Goal: Task Accomplishment & Management: Manage account settings

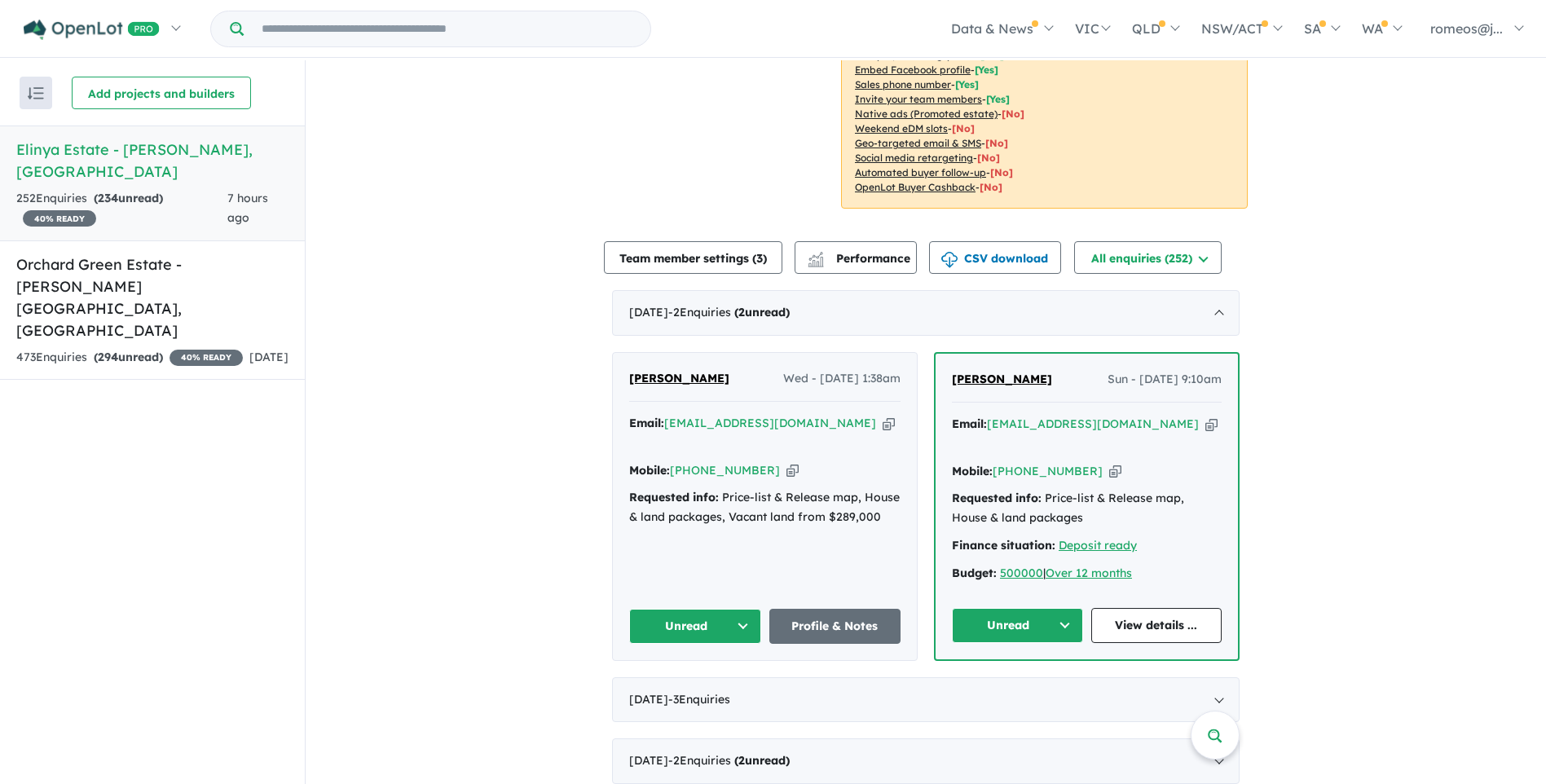
scroll to position [489, 0]
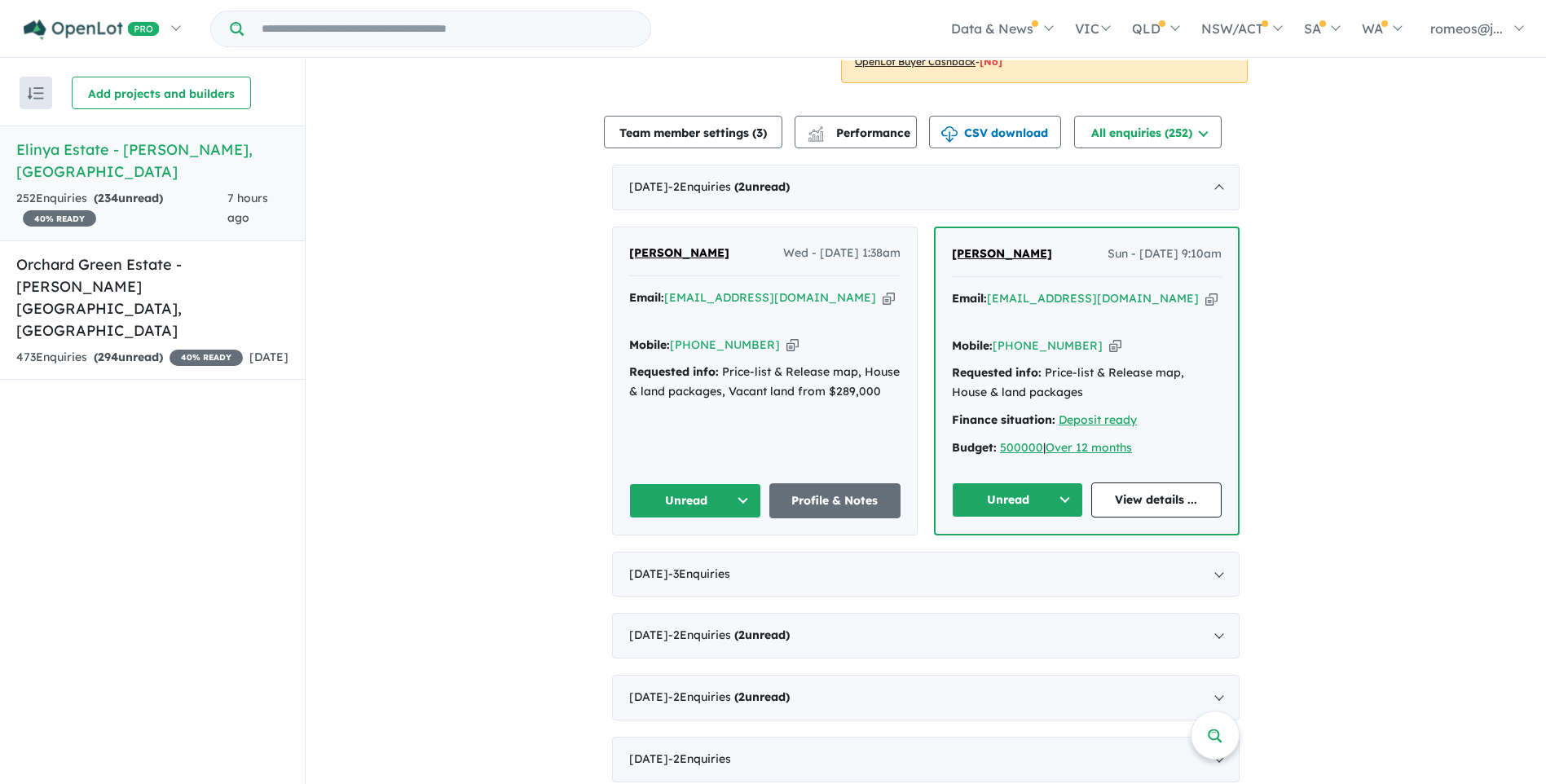
click at [1061, 482] on button "Unread" at bounding box center [1017, 499] width 131 height 35
click at [1021, 558] on button "Assigned" at bounding box center [1024, 577] width 142 height 38
click at [734, 485] on button "Unread" at bounding box center [695, 500] width 132 height 35
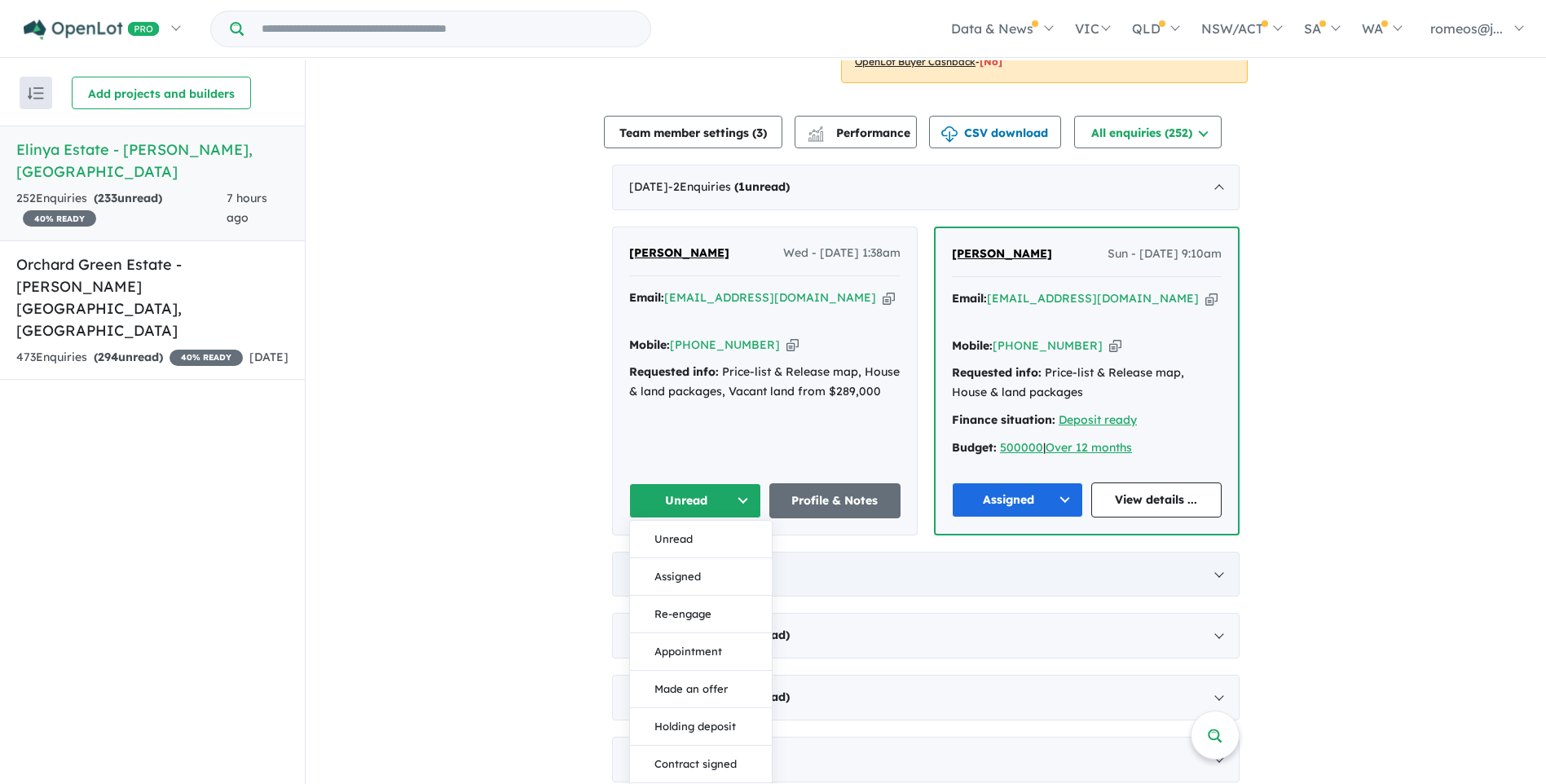
drag, startPoint x: 702, startPoint y: 552, endPoint x: 722, endPoint y: 541, distance: 22.8
click at [708, 558] on button "Assigned" at bounding box center [701, 577] width 142 height 38
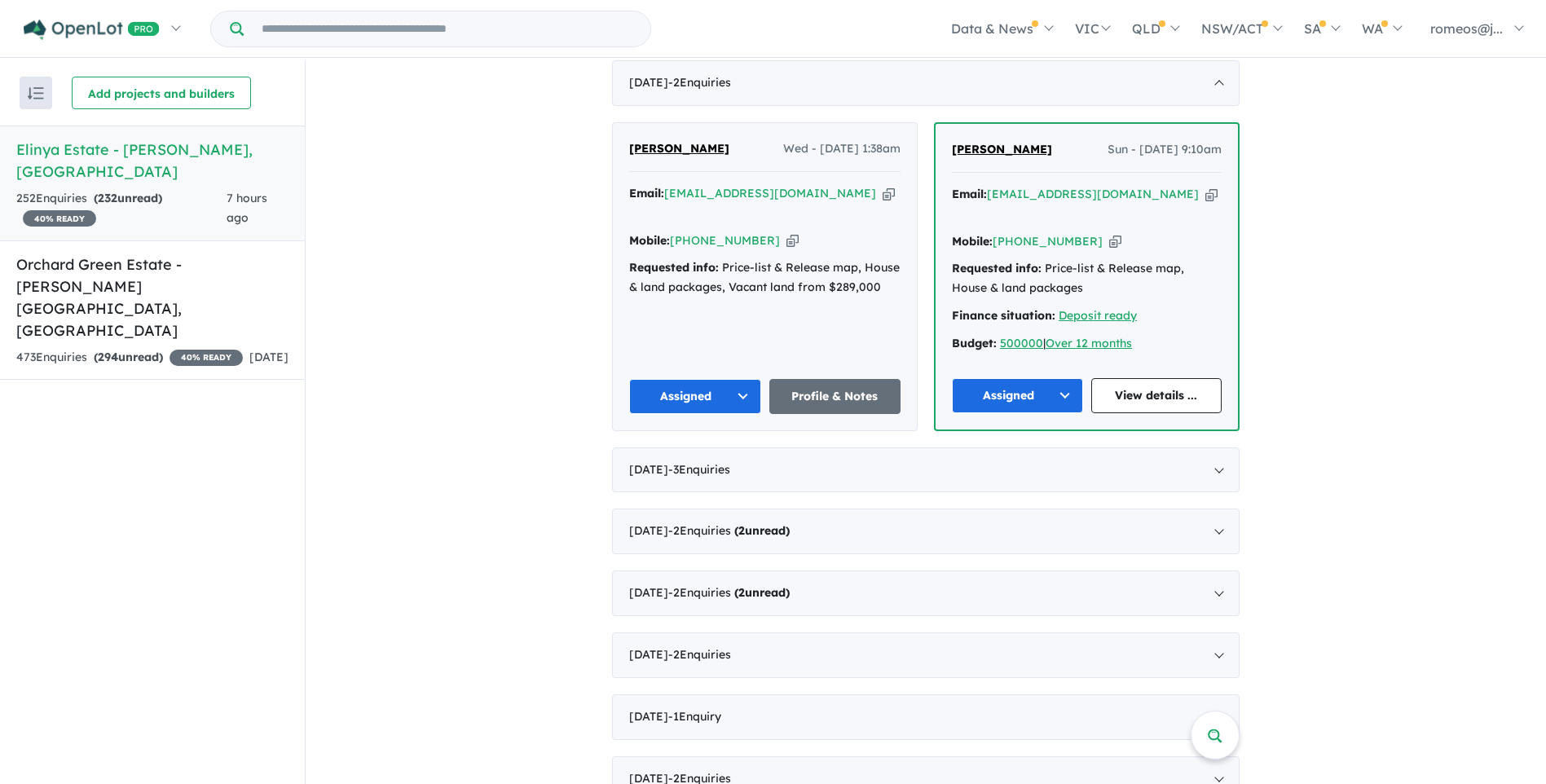
scroll to position [570, 0]
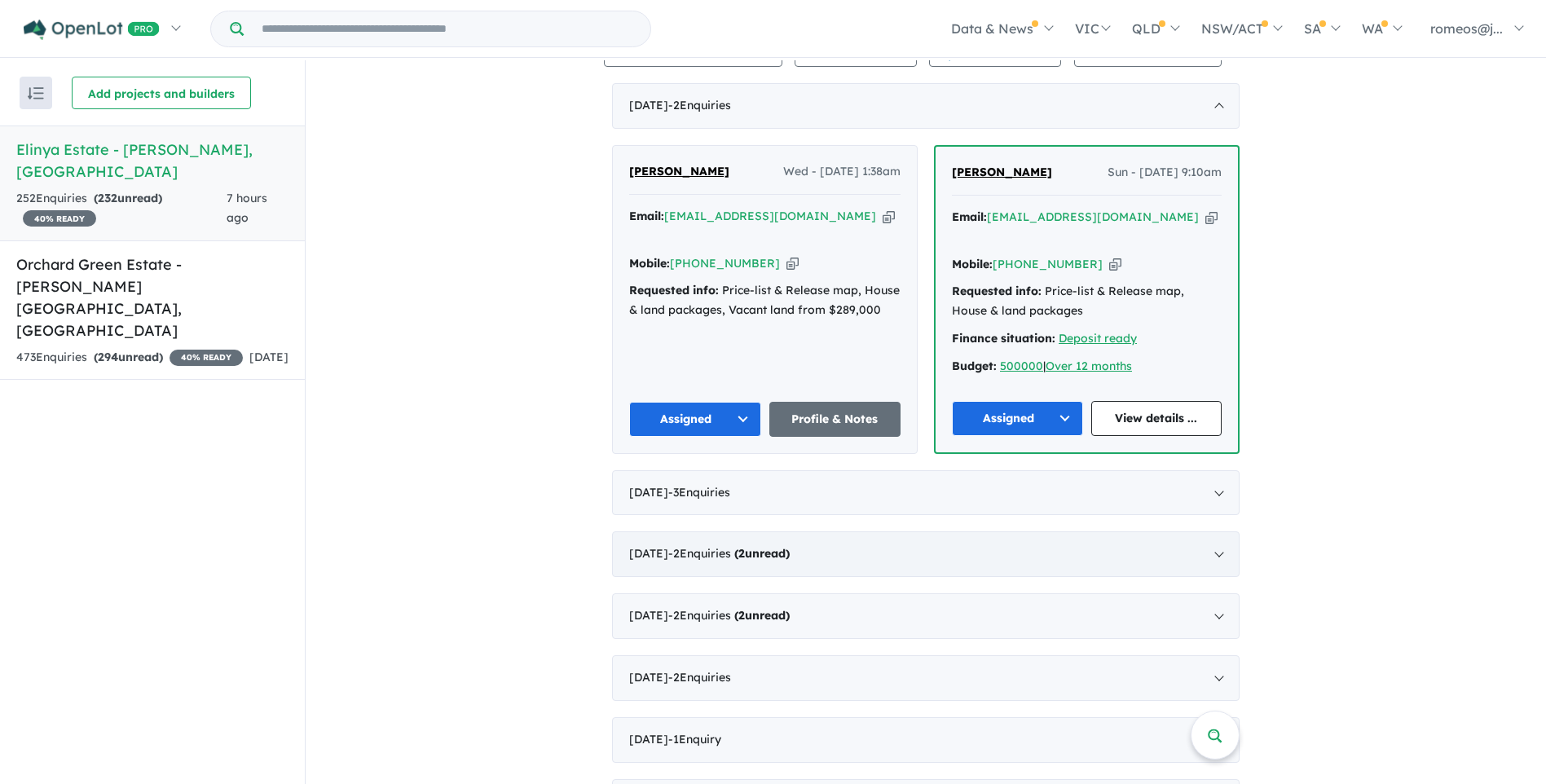
click at [861, 536] on div "[DATE] - 2 Enquir ies ( 2 unread)" at bounding box center [926, 554] width 628 height 45
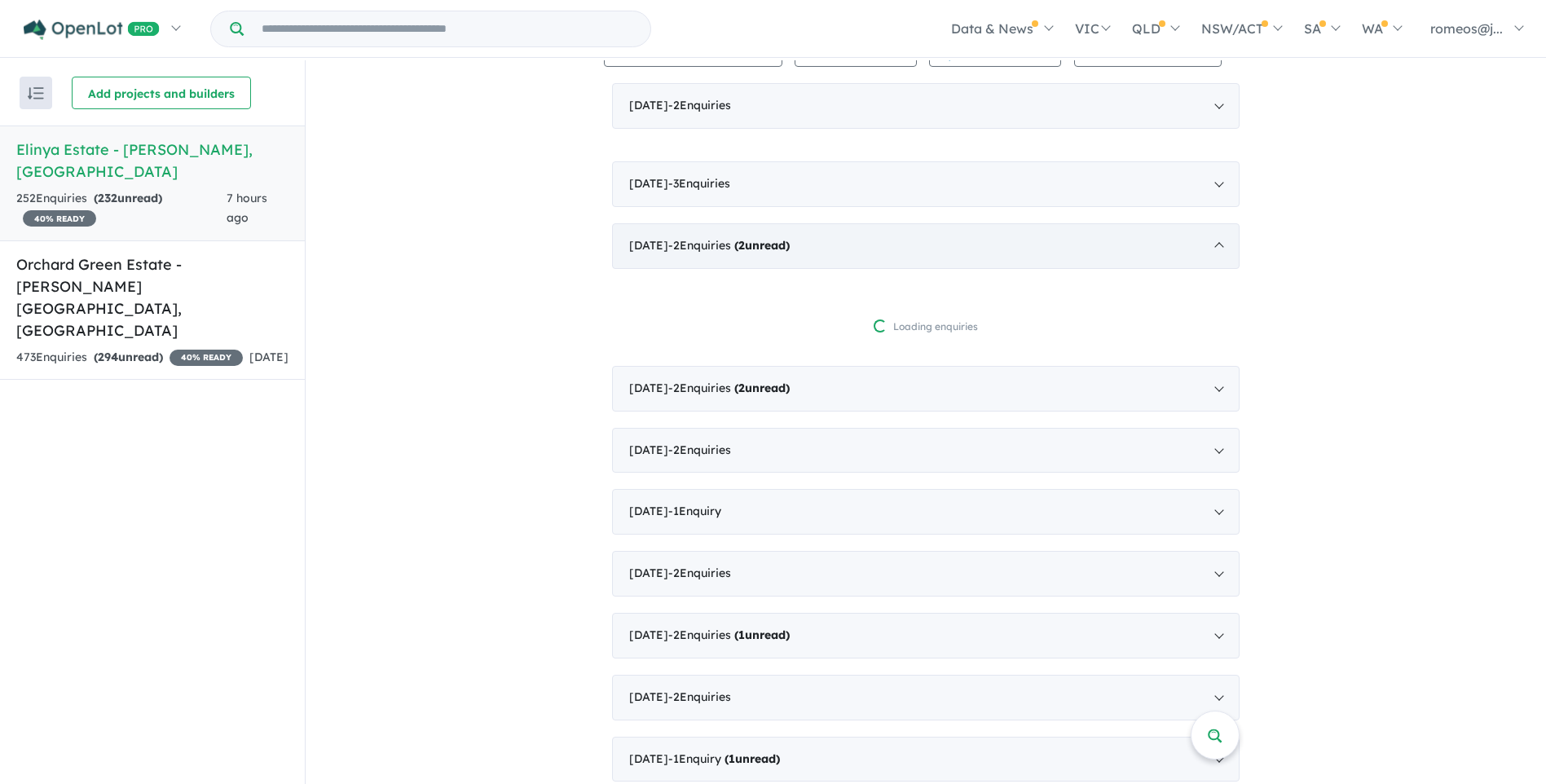
scroll to position [2, 0]
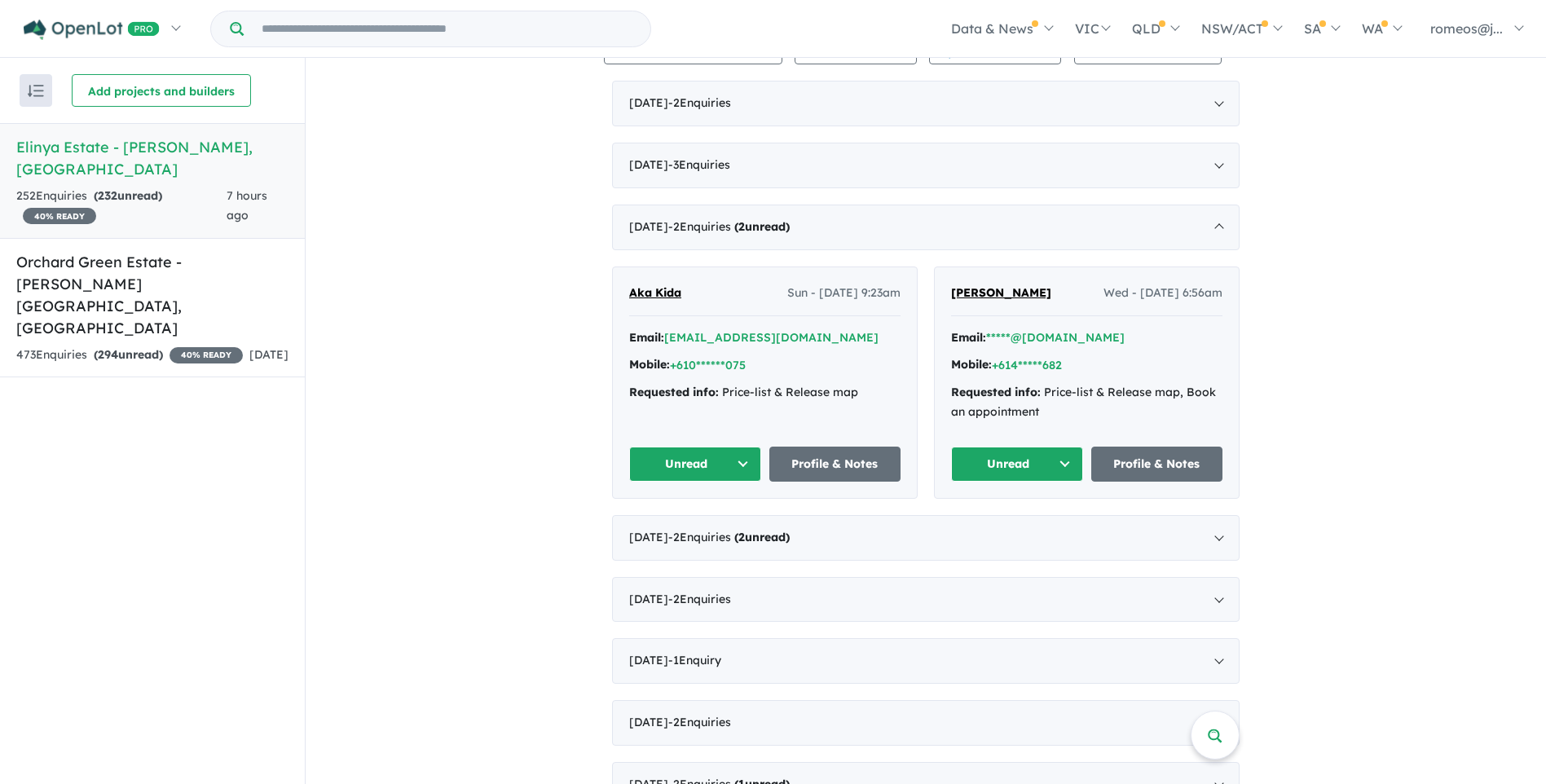
click at [726, 466] on button "Unread" at bounding box center [695, 464] width 132 height 35
click at [693, 540] on button "Assigned" at bounding box center [701, 540] width 142 height 38
click at [1060, 470] on button "Unread" at bounding box center [1017, 464] width 132 height 35
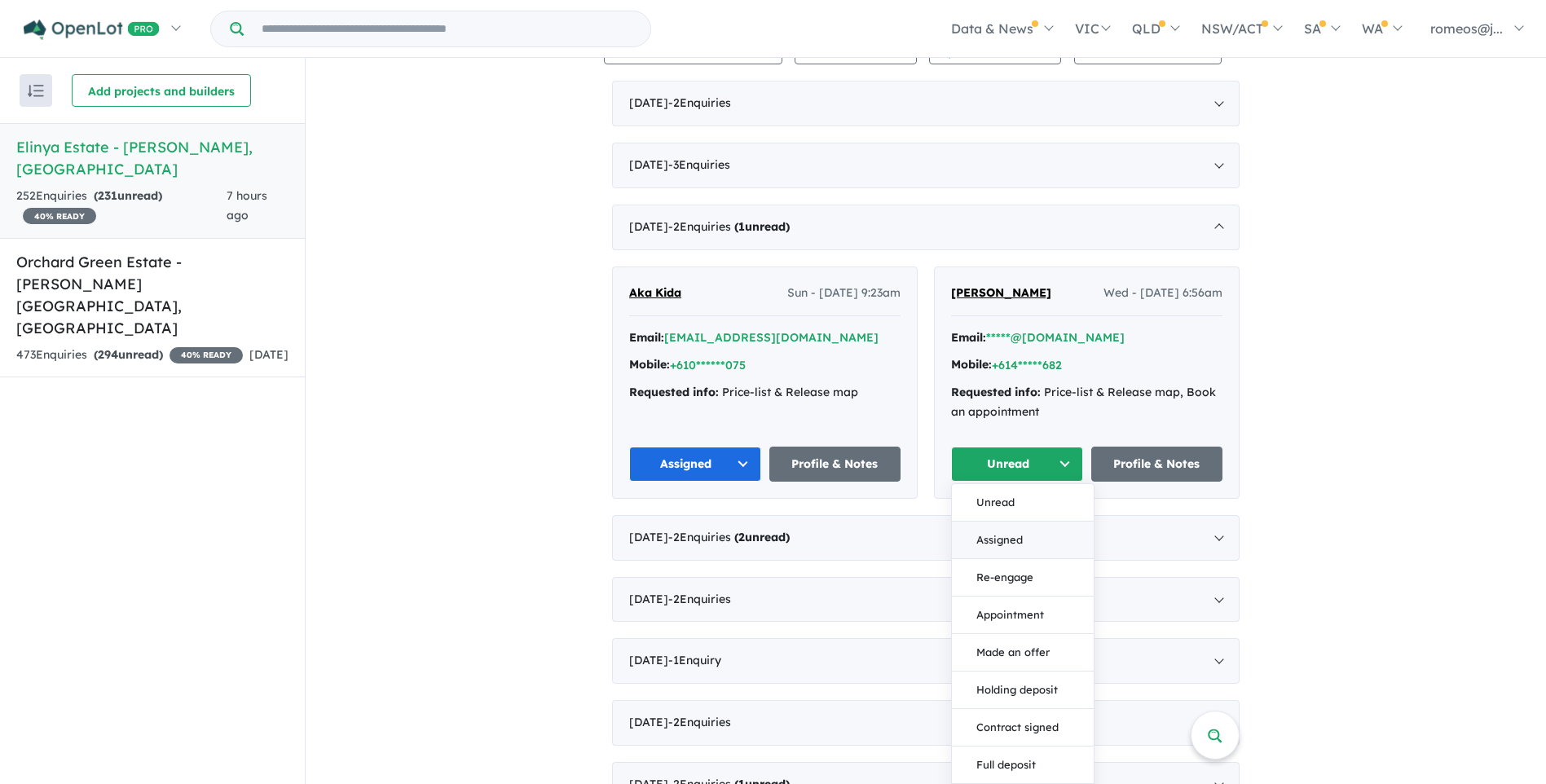
click at [1011, 538] on button "Assigned" at bounding box center [1023, 540] width 142 height 38
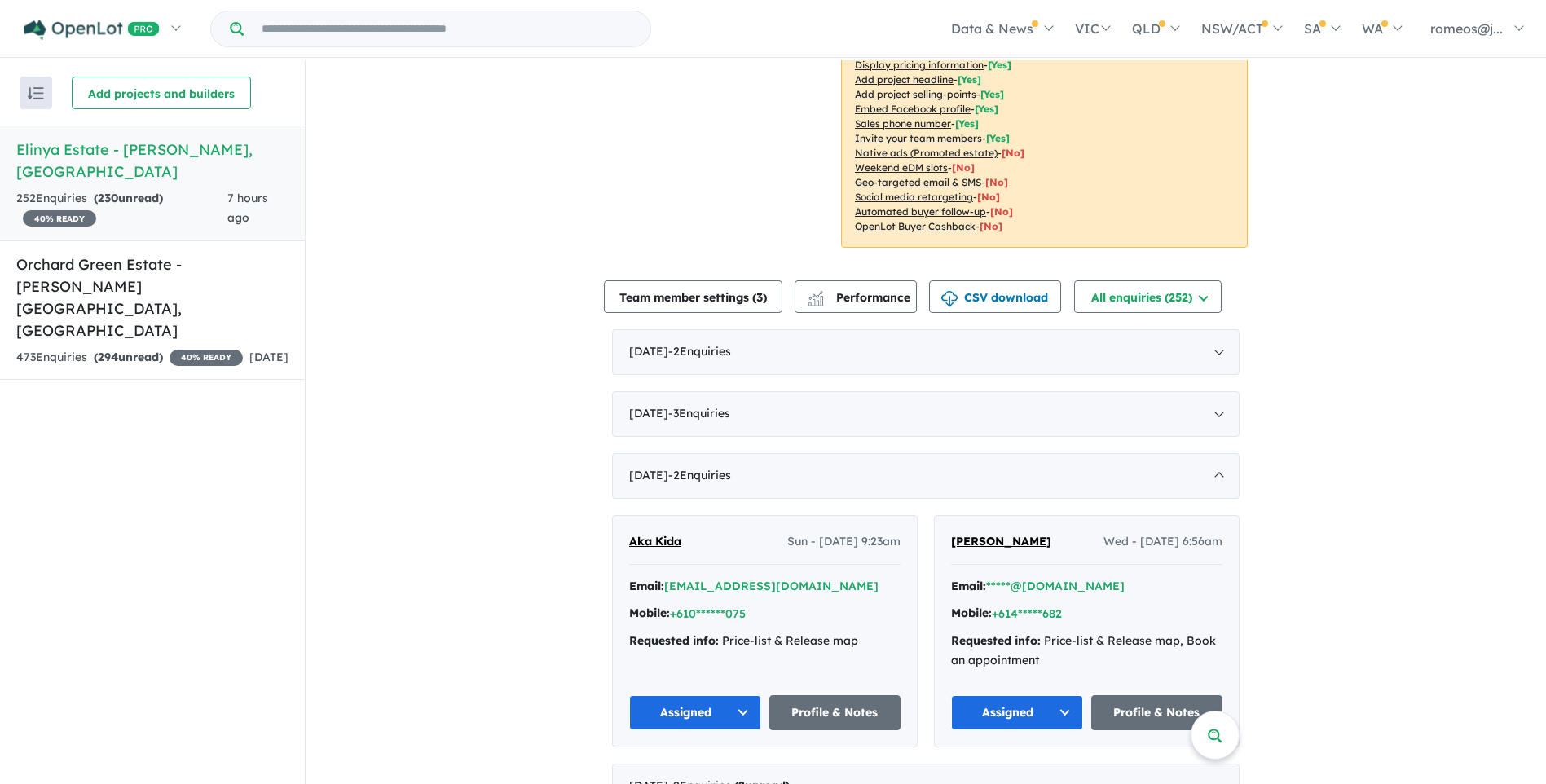
scroll to position [489, 0]
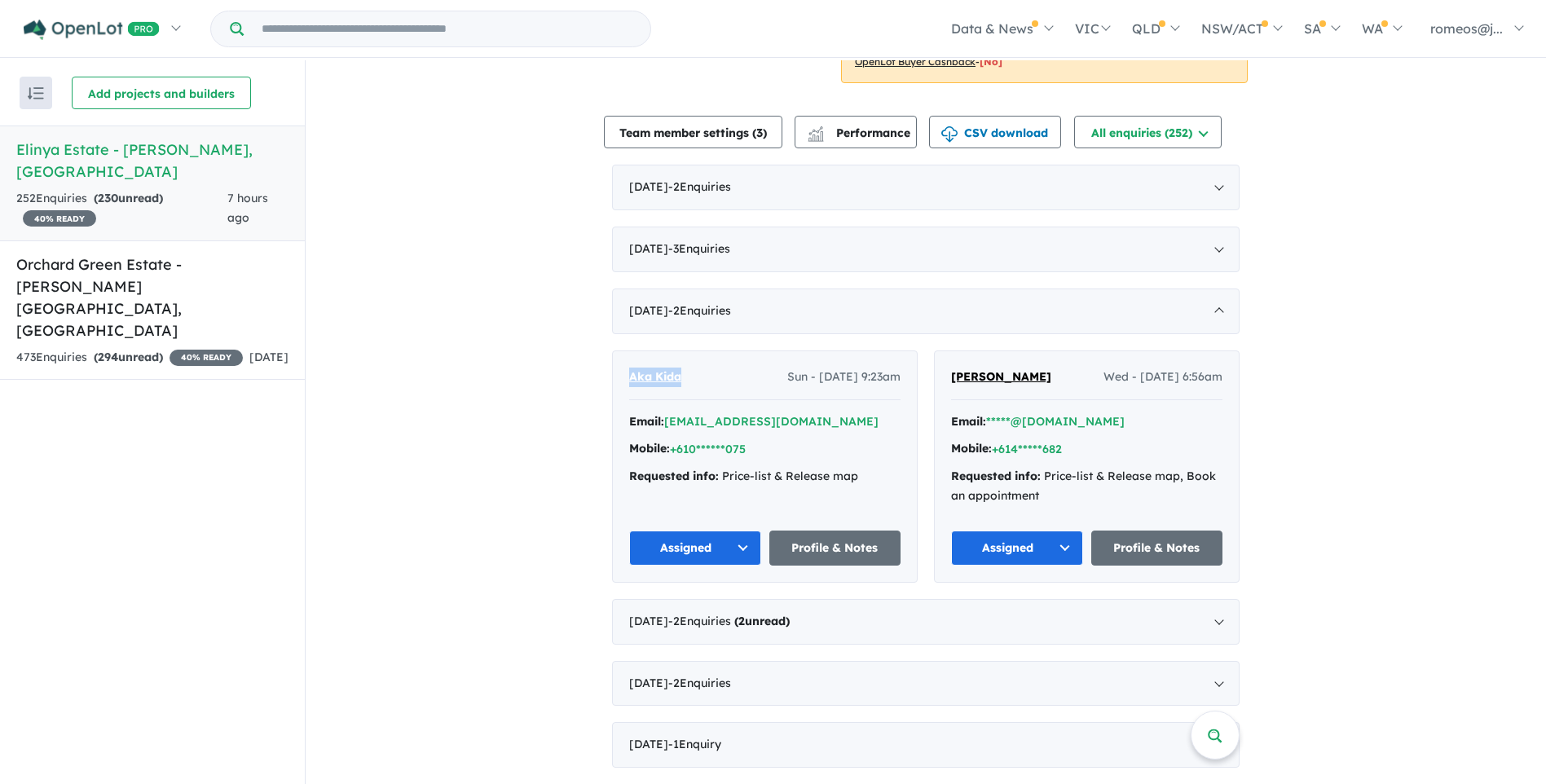
drag, startPoint x: 685, startPoint y: 374, endPoint x: 624, endPoint y: 376, distance: 61.0
click at [624, 376] on div "Aka Kida Sun - [DATE] 9:23am Email: [EMAIL_ADDRESS][DOMAIN_NAME] Mobile: +610**…" at bounding box center [764, 466] width 304 height 230
drag, startPoint x: 624, startPoint y: 376, endPoint x: 636, endPoint y: 378, distance: 12.2
copy span "Aka Kida"
drag, startPoint x: 1042, startPoint y: 376, endPoint x: 950, endPoint y: 387, distance: 92.7
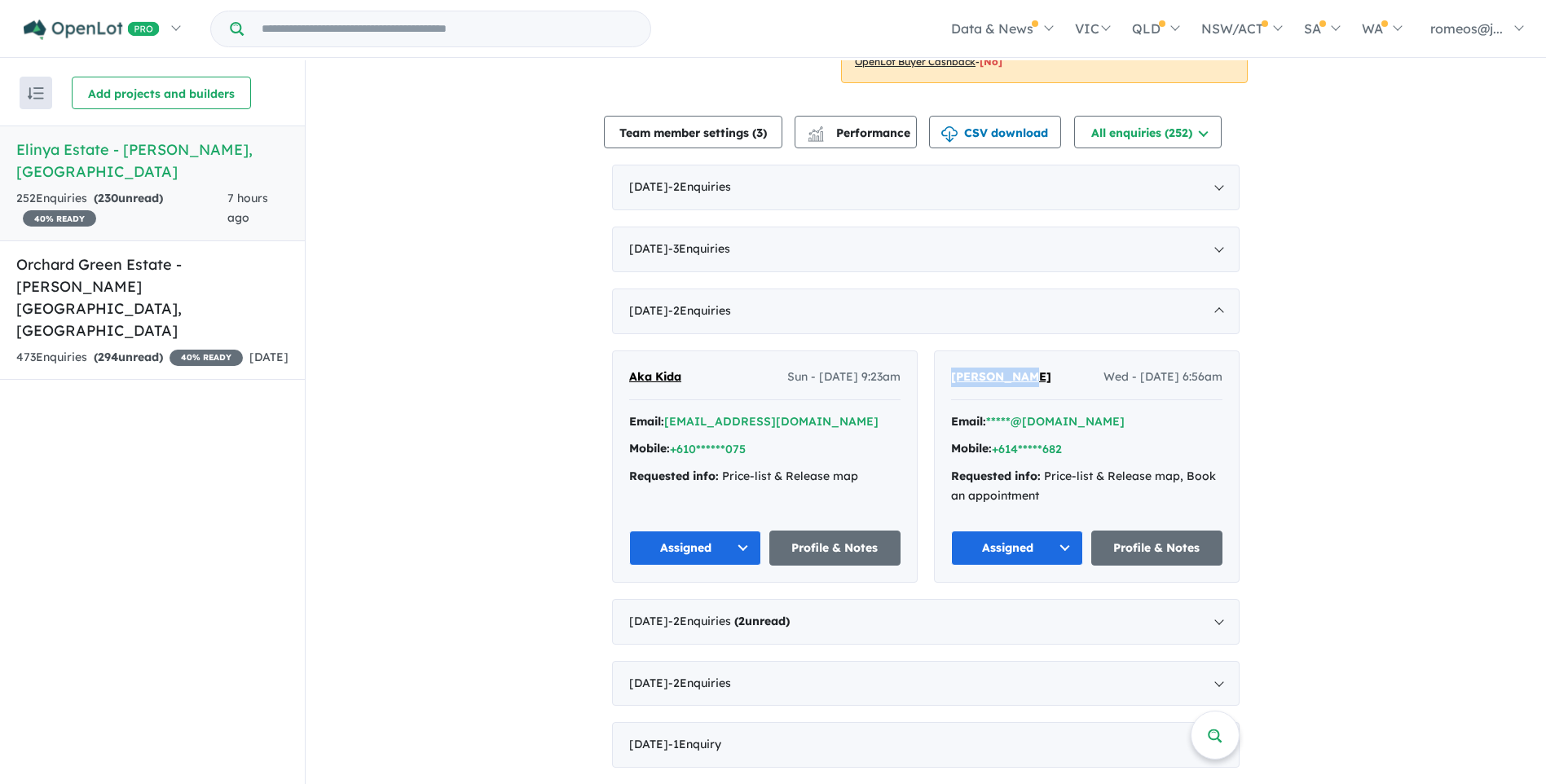
click at [951, 387] on div "[PERSON_NAME] Wed - [DATE] 6:56am" at bounding box center [1087, 384] width 272 height 33
drag, startPoint x: 950, startPoint y: 387, endPoint x: 968, endPoint y: 381, distance: 19.0
copy span "[PERSON_NAME]"
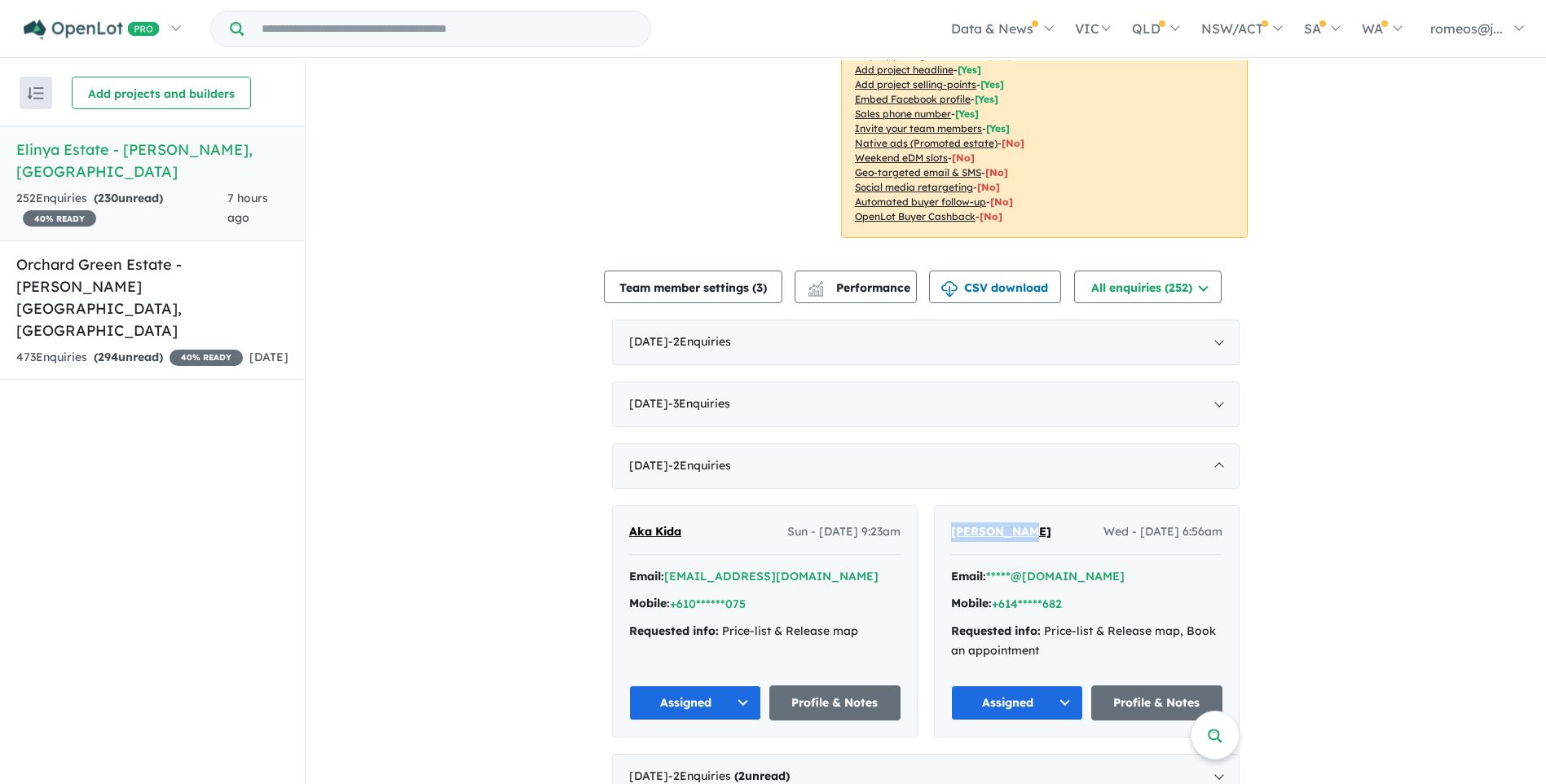
scroll to position [326, 0]
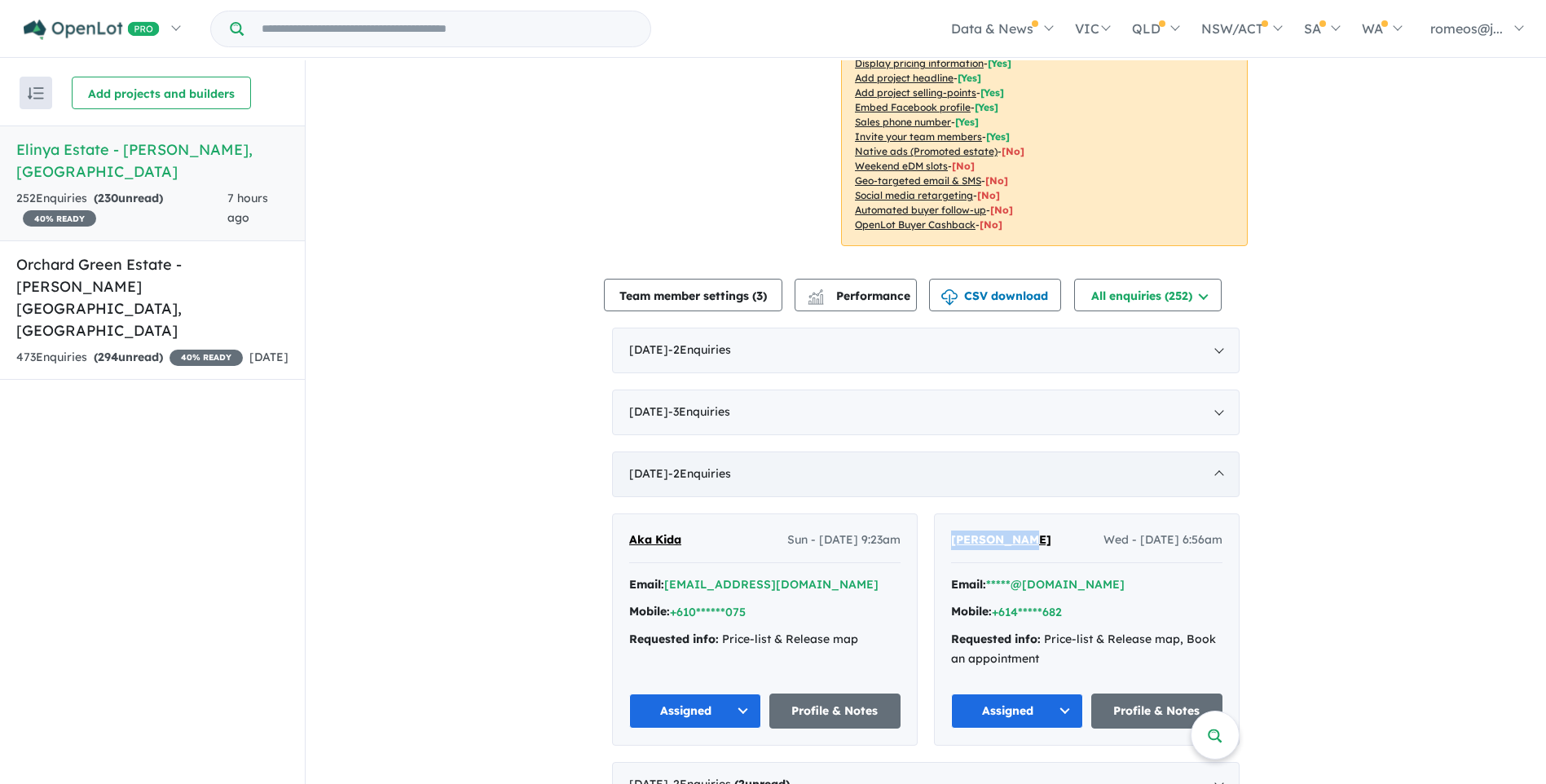
click at [957, 481] on div "[DATE] - 2 Enquir ies ( 0 unread)" at bounding box center [926, 474] width 628 height 45
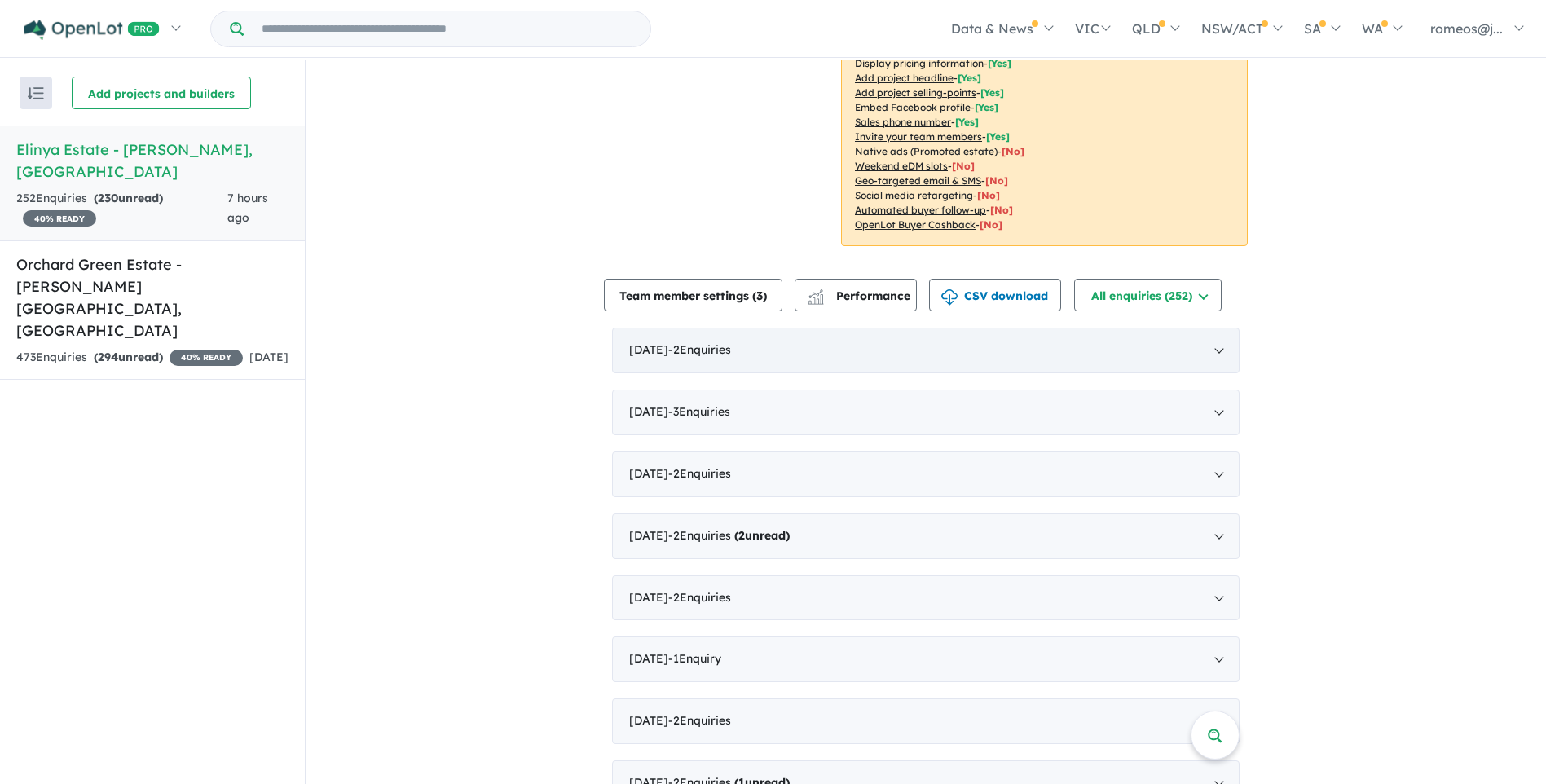
click at [726, 350] on span "- 2 Enquir ies ( 0 unread)" at bounding box center [699, 350] width 63 height 15
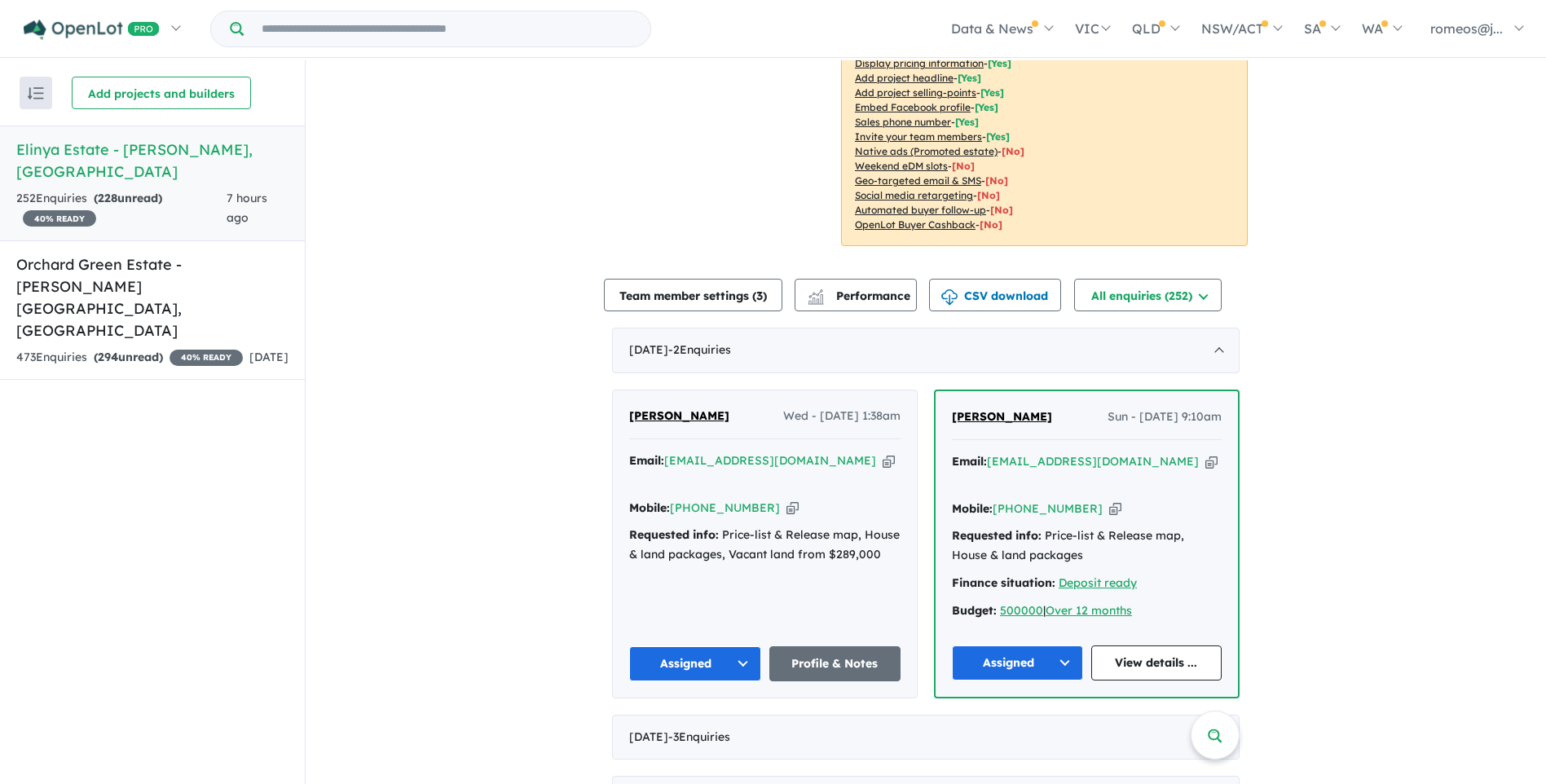
scroll to position [2, 0]
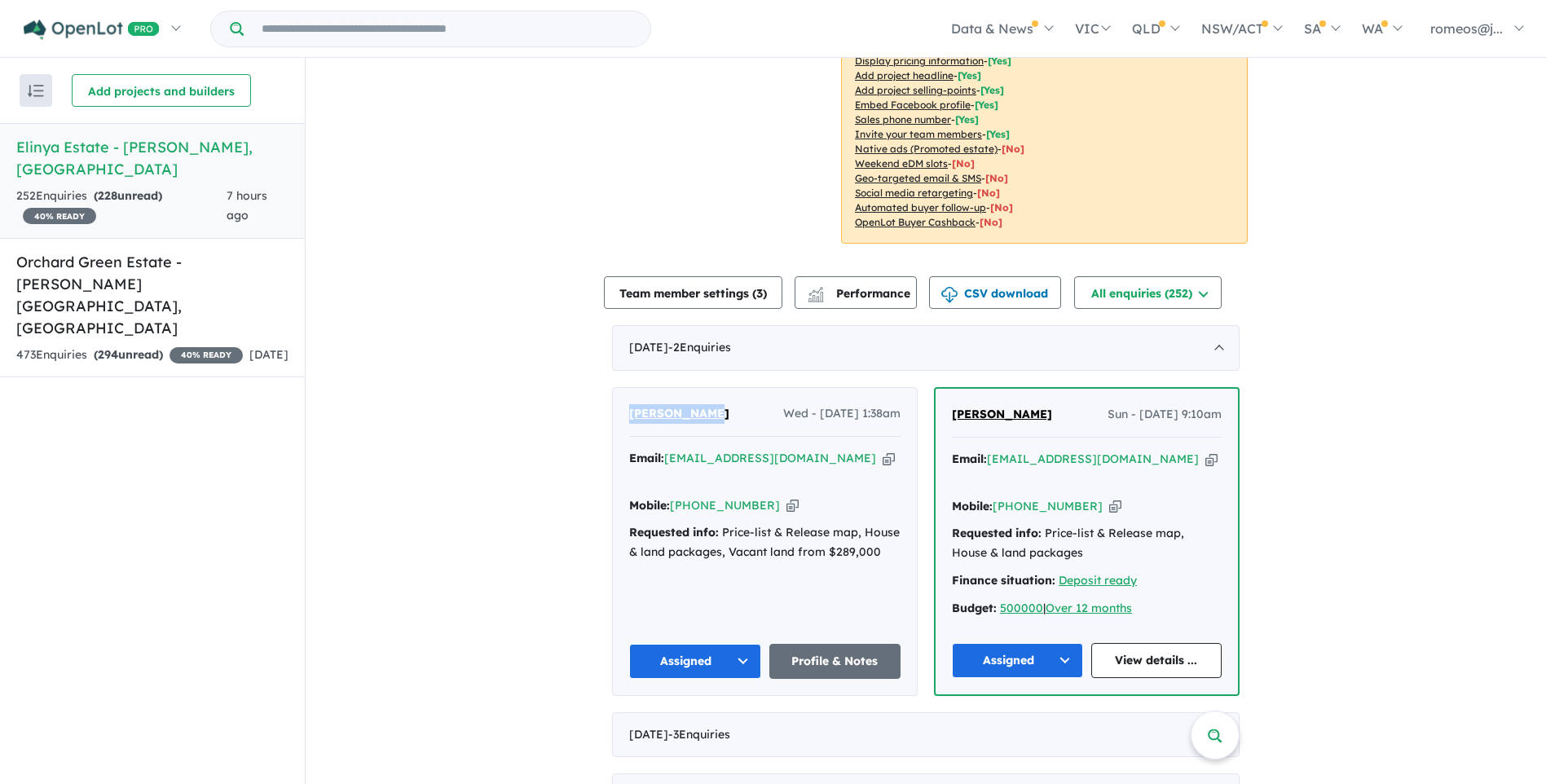
drag, startPoint x: 700, startPoint y: 412, endPoint x: 623, endPoint y: 417, distance: 77.2
click at [623, 417] on div "[PERSON_NAME] Wed - [DATE] 1:38am Email: [EMAIL_ADDRESS][DOMAIN_NAME] Copied! M…" at bounding box center [764, 540] width 304 height 306
drag, startPoint x: 623, startPoint y: 417, endPoint x: 644, endPoint y: 417, distance: 21.0
copy span "[PERSON_NAME]"
click at [795, 496] on div "Mobile: [PHONE_NUMBER] Copied!" at bounding box center [765, 506] width 272 height 20
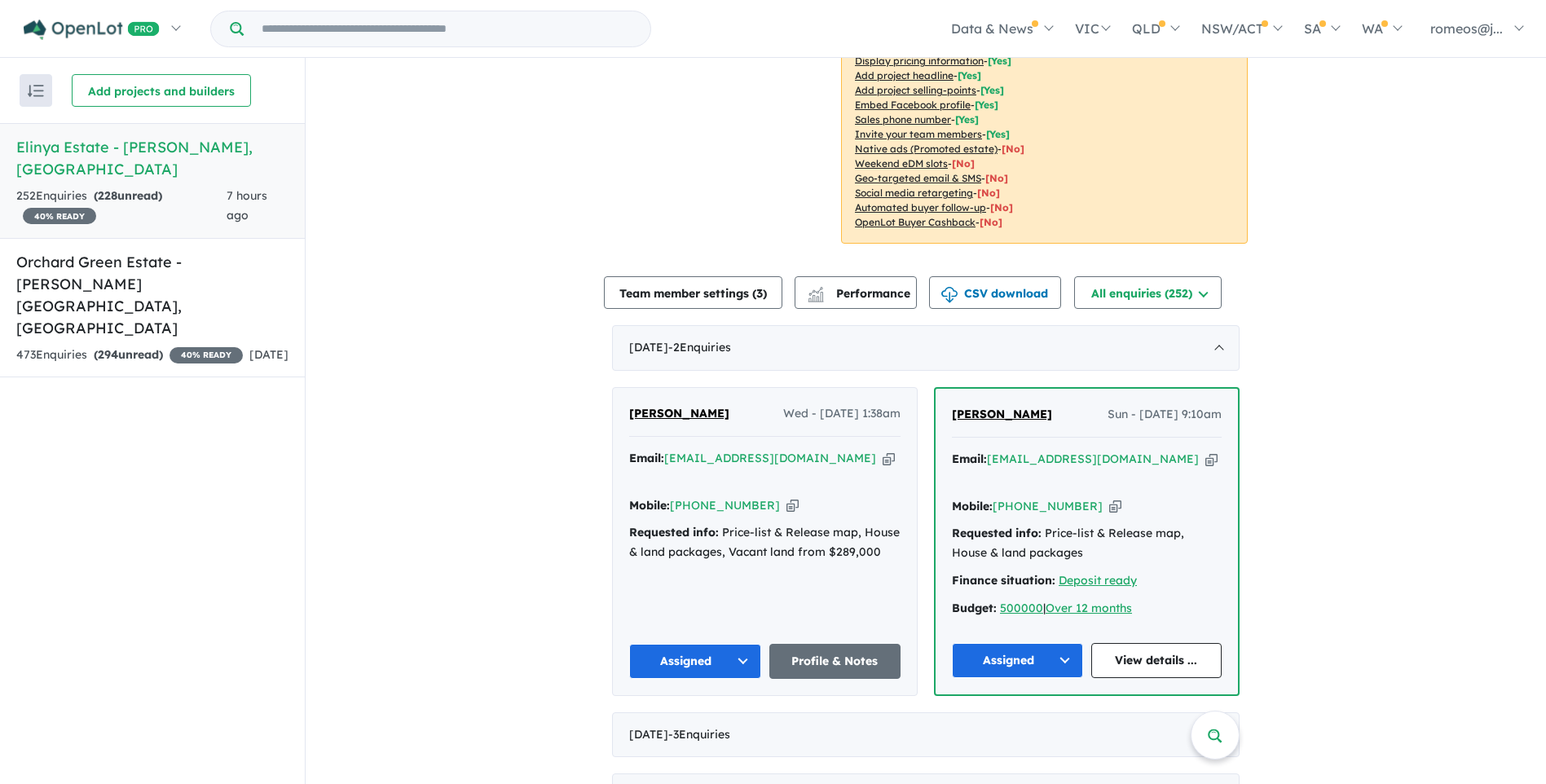
click at [787, 497] on icon "button" at bounding box center [792, 505] width 12 height 17
drag, startPoint x: 1051, startPoint y: 417, endPoint x: 941, endPoint y: 428, distance: 110.5
click at [941, 428] on div "[PERSON_NAME] - [DATE] 9:10am Email: [EMAIL_ADDRESS][DOMAIN_NAME] Copied! Mobil…" at bounding box center [1086, 540] width 302 height 304
drag, startPoint x: 941, startPoint y: 428, endPoint x: 968, endPoint y: 424, distance: 27.3
copy span "[PERSON_NAME]"
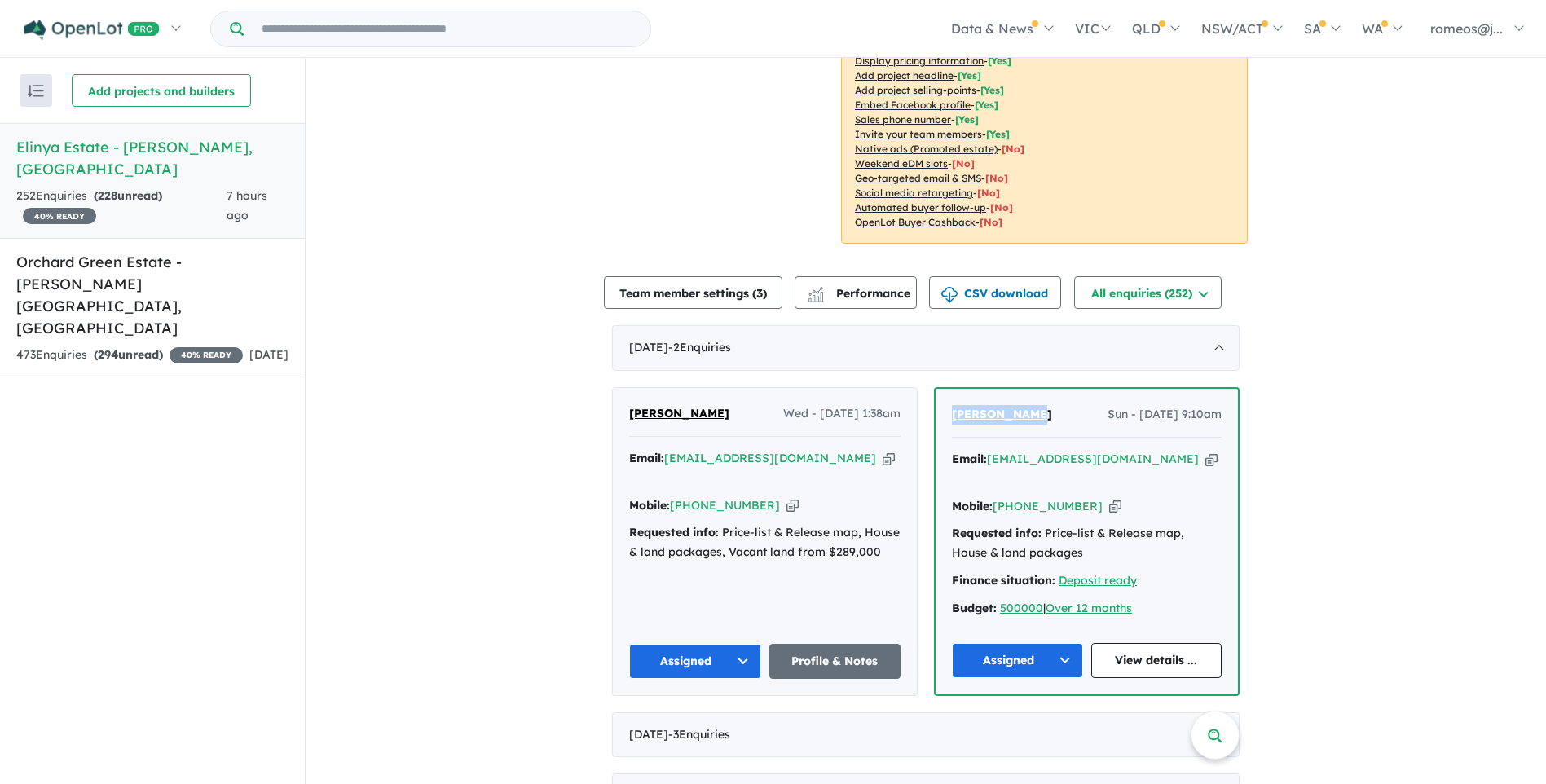
click at [1109, 498] on icon "button" at bounding box center [1115, 506] width 12 height 17
copy span "[PERSON_NAME]"
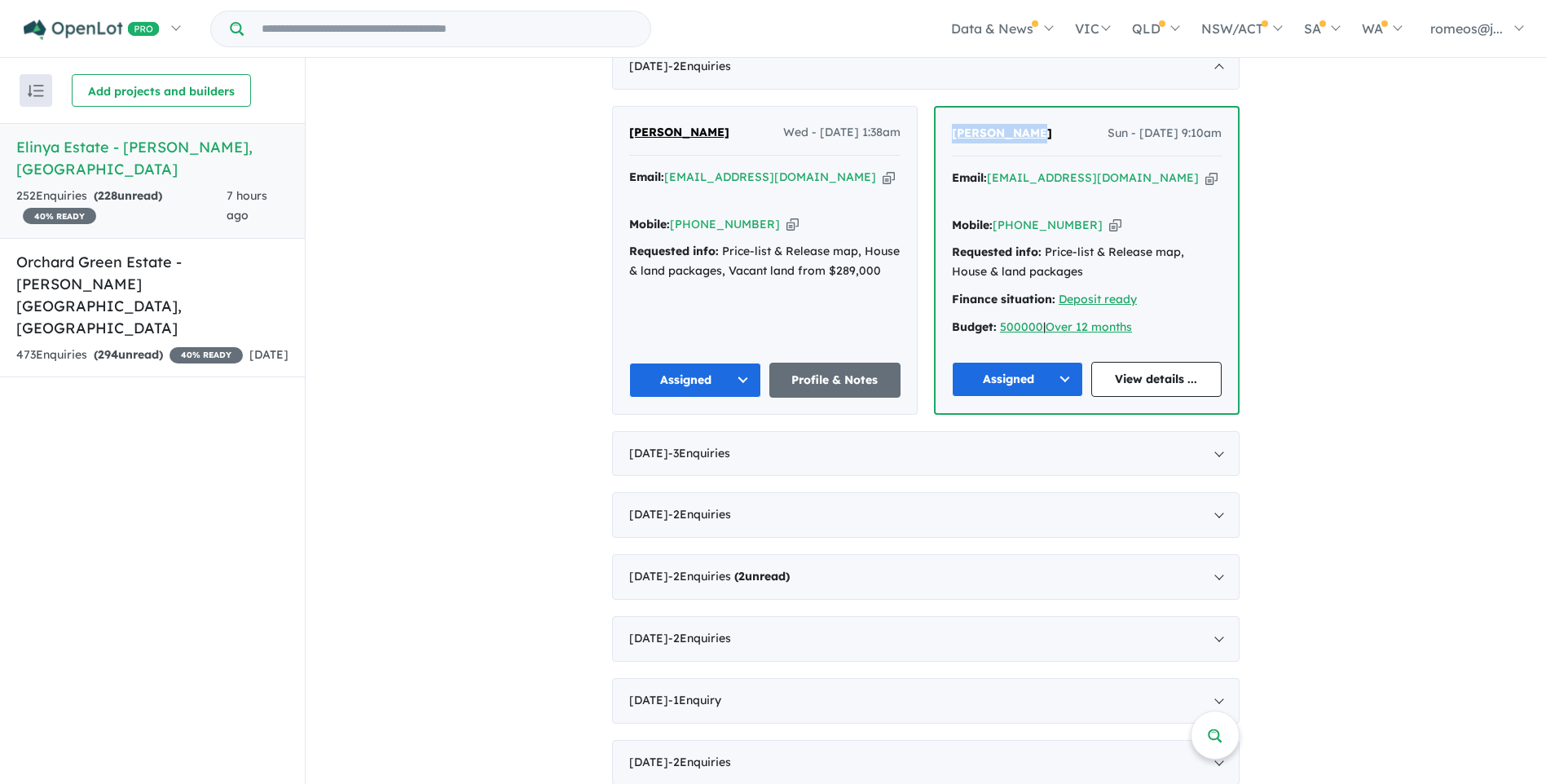
scroll to position [652, 0]
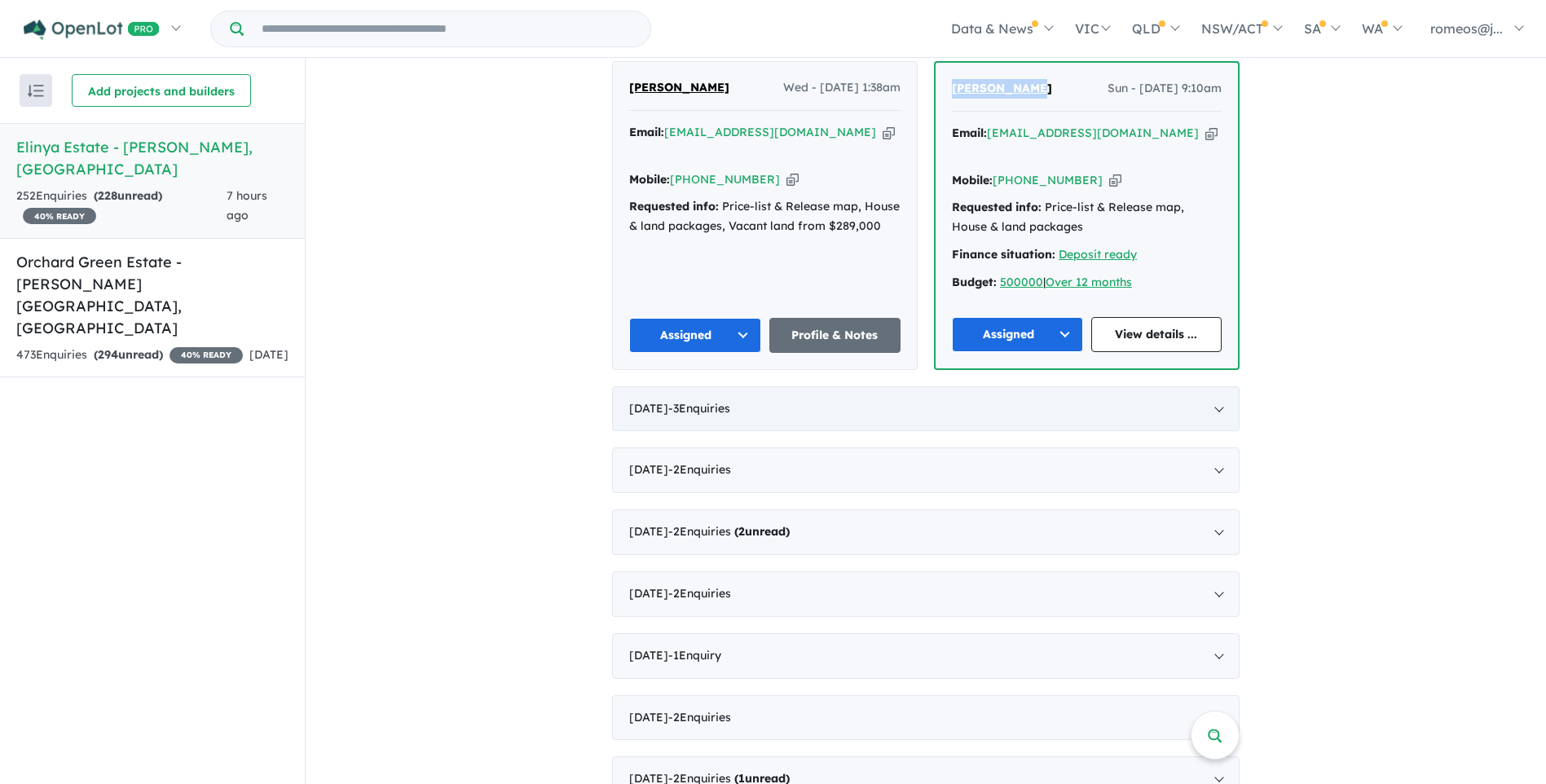
click at [764, 398] on div "[DATE] - 3 Enquir ies ( 0 unread)" at bounding box center [926, 409] width 628 height 45
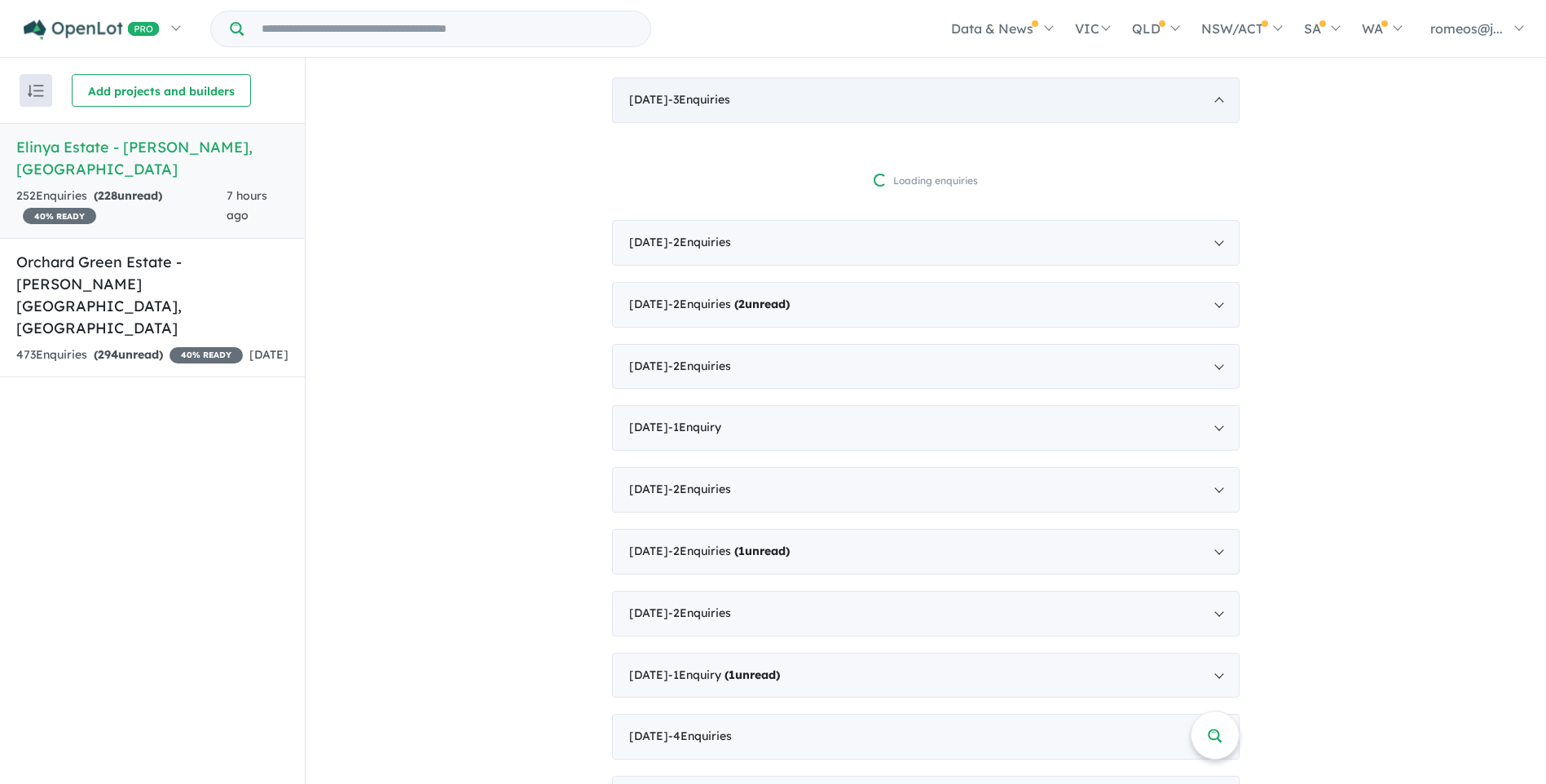
scroll to position [0, 0]
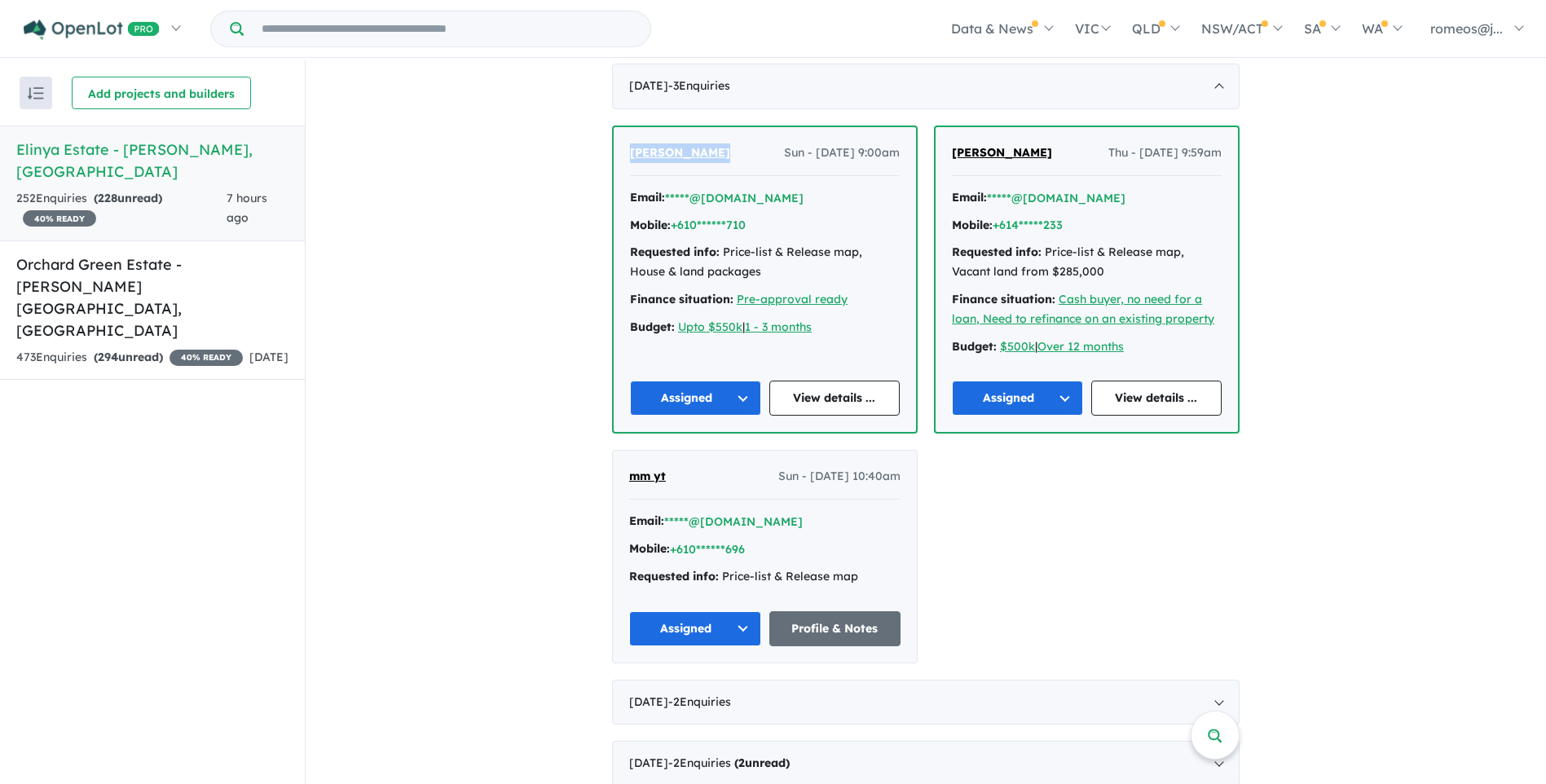
drag, startPoint x: 706, startPoint y: 155, endPoint x: 629, endPoint y: 158, distance: 77.1
click at [630, 158] on div "[PERSON_NAME] Sun - [DATE] 9:00am" at bounding box center [765, 160] width 270 height 33
copy span "[PERSON_NAME]"
